Goal: Information Seeking & Learning: Check status

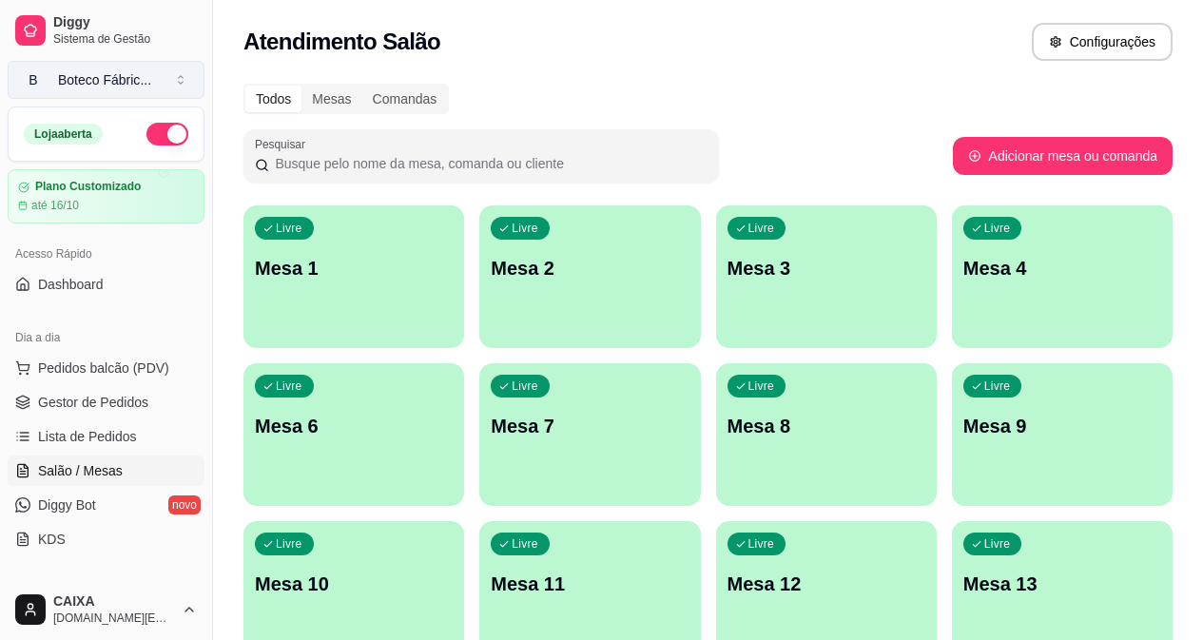
click at [184, 86] on button "B Boteco Fábric ..." at bounding box center [106, 80] width 197 height 38
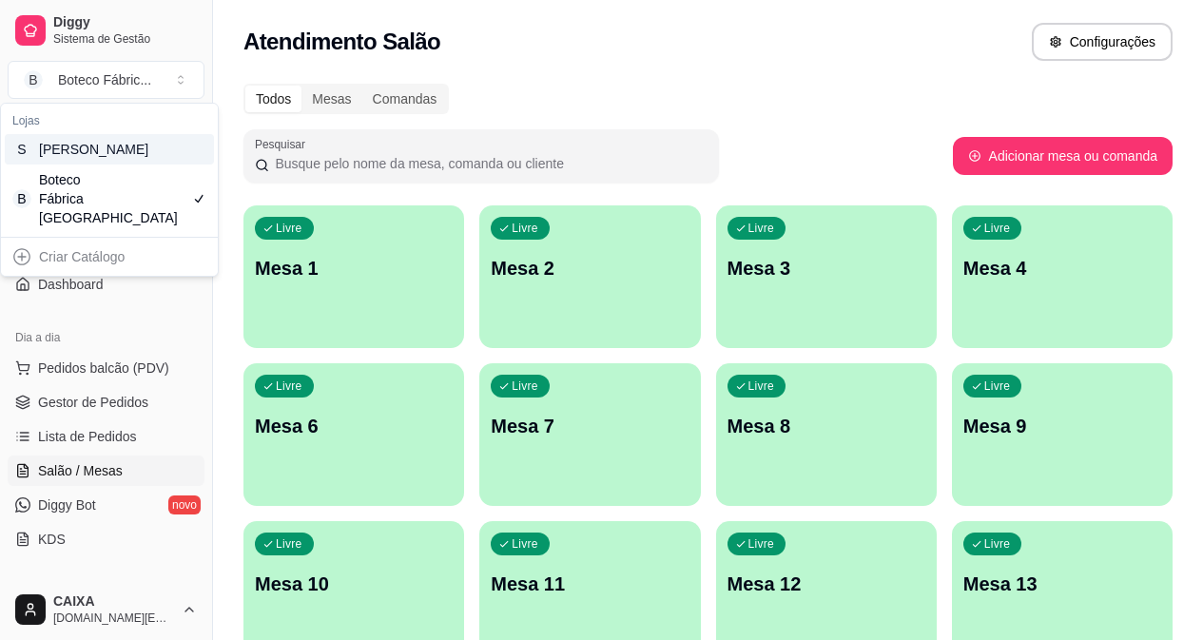
drag, startPoint x: 188, startPoint y: 172, endPoint x: 220, endPoint y: 211, distance: 50.0
click at [220, 211] on body "Diggy Sistema de Gestão B Boteco Fábric ... Loja aberta Plano Customizado até 1…" at bounding box center [601, 320] width 1203 height 640
click at [188, 158] on div "S [PERSON_NAME]" at bounding box center [109, 149] width 209 height 30
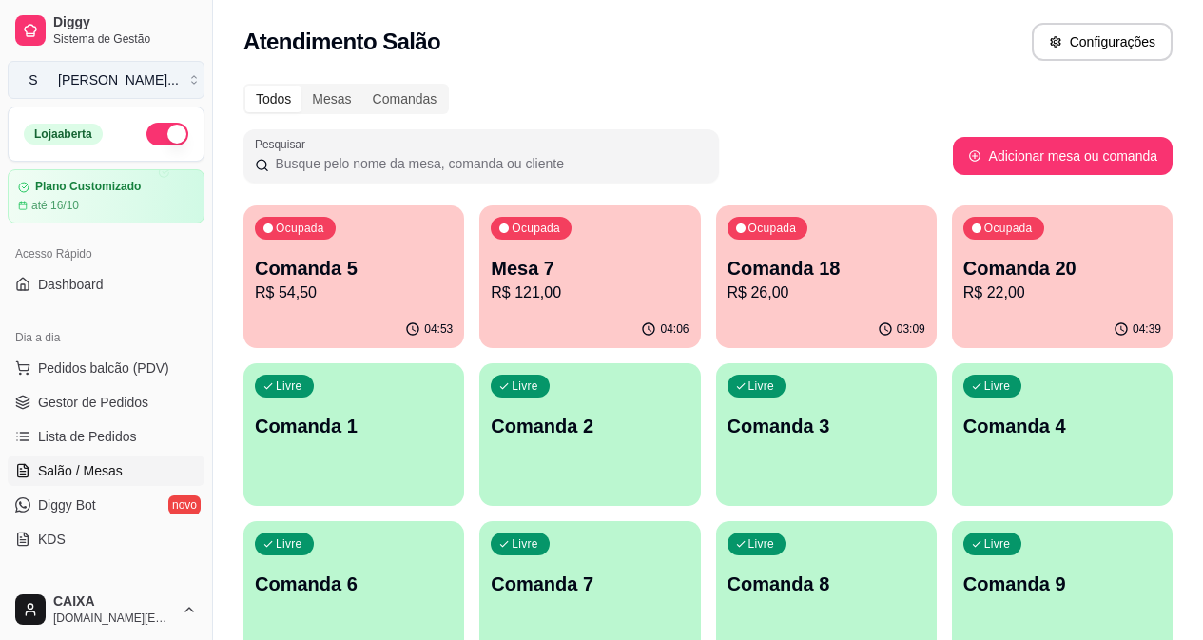
click at [186, 77] on button "S [PERSON_NAME] ..." at bounding box center [106, 80] width 197 height 38
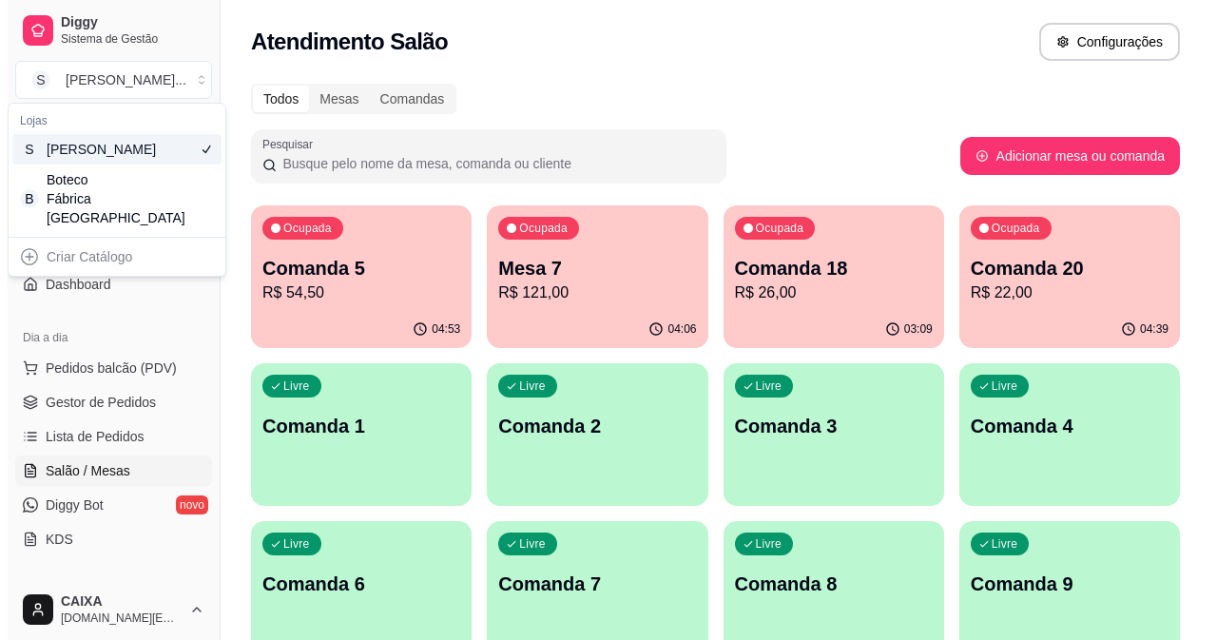
scroll to position [380, 0]
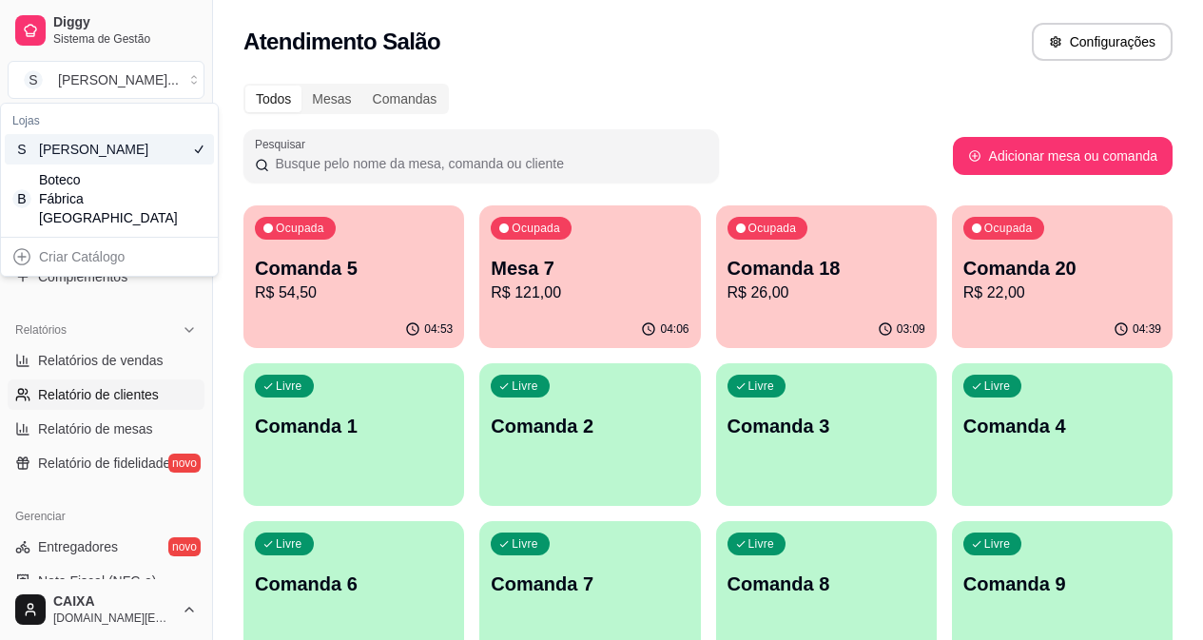
click at [126, 395] on span "Relatório de clientes" at bounding box center [98, 394] width 121 height 19
select select "30"
select select "HIGHEST_TOTAL_SPENT_WITH_ORDERS"
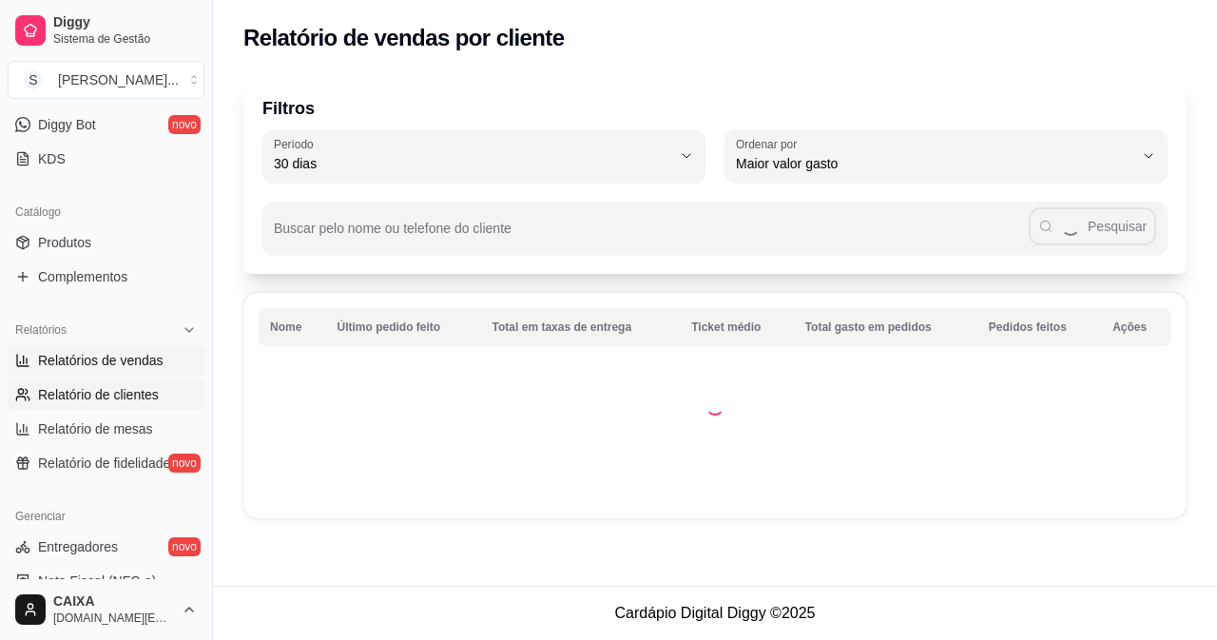
click at [138, 352] on span "Relatórios de vendas" at bounding box center [101, 360] width 126 height 19
select select "ALL"
select select "0"
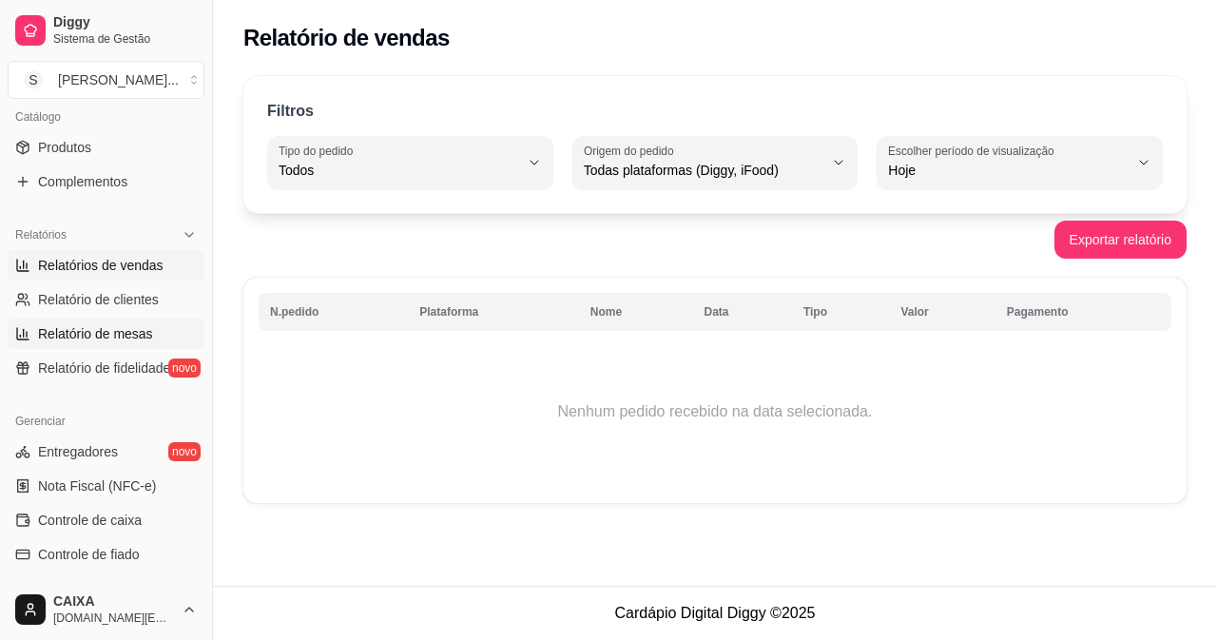
scroll to position [285, 0]
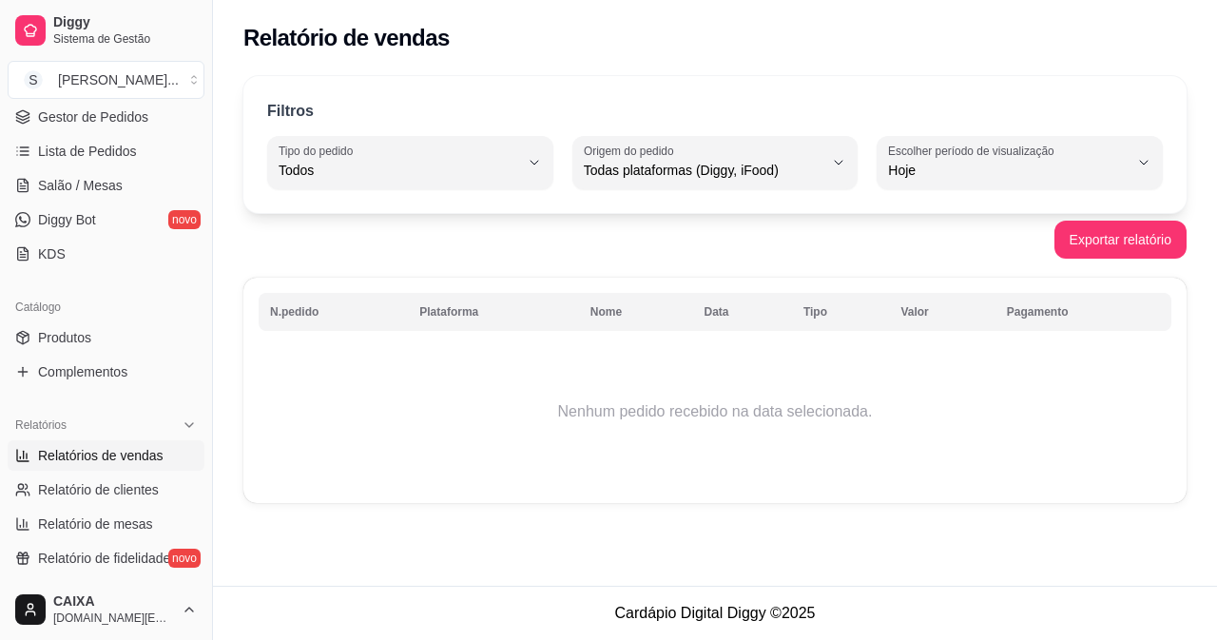
click at [132, 449] on span "Relatórios de vendas" at bounding box center [101, 455] width 126 height 19
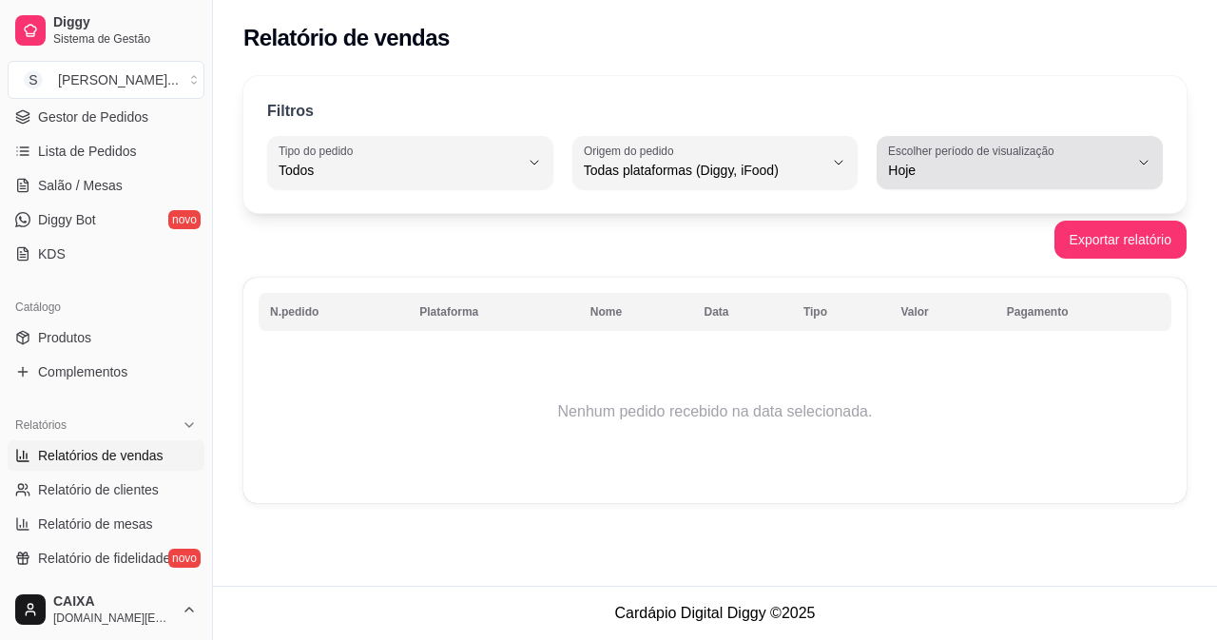
click at [939, 177] on span "Hoje" at bounding box center [1008, 170] width 241 height 19
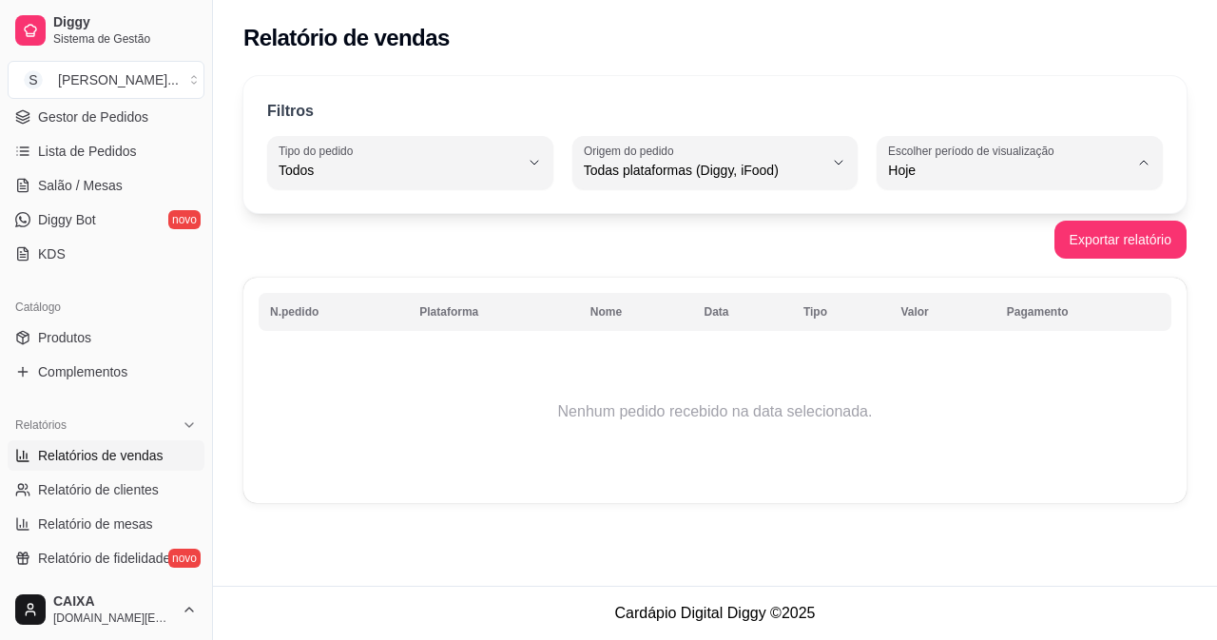
click at [909, 244] on span "Ontem" at bounding box center [1011, 247] width 227 height 18
type input "1"
select select "1"
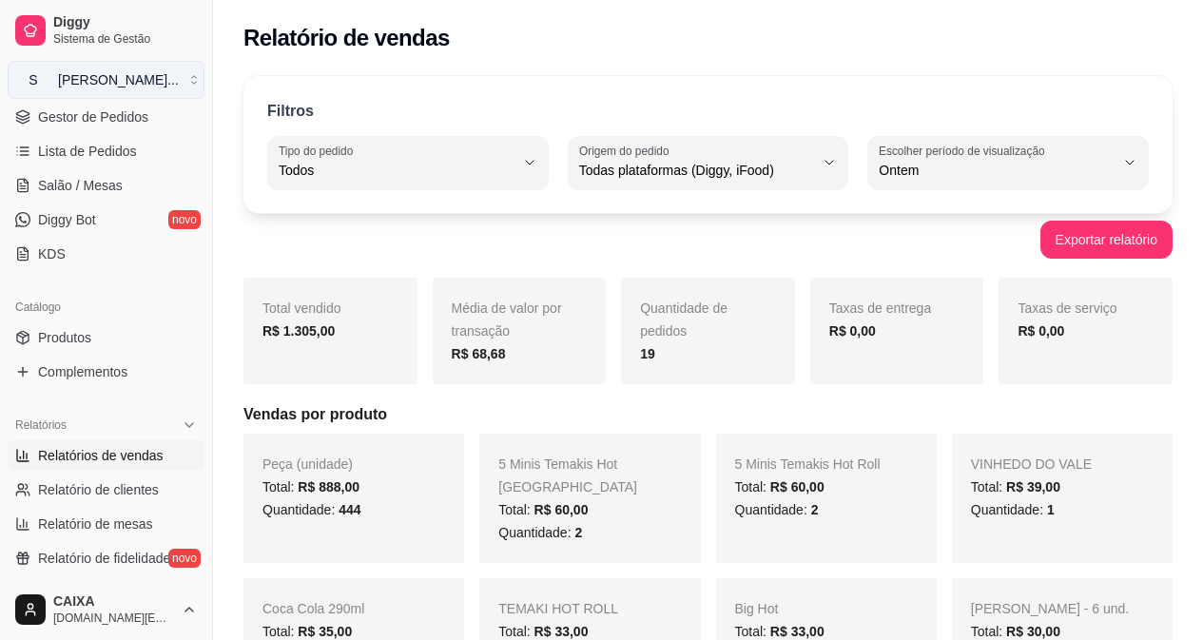
click at [157, 79] on button "S [PERSON_NAME] ..." at bounding box center [106, 80] width 197 height 38
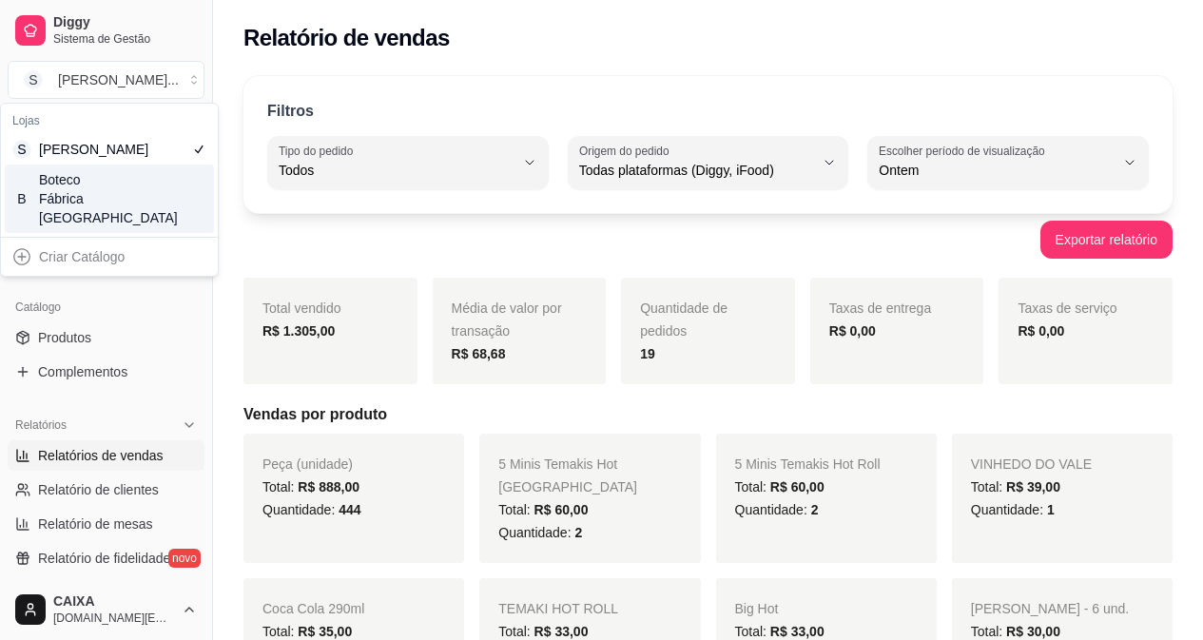
click at [167, 205] on div "B Boteco Fábrica Steak House" at bounding box center [109, 199] width 209 height 68
